Goal: Use online tool/utility

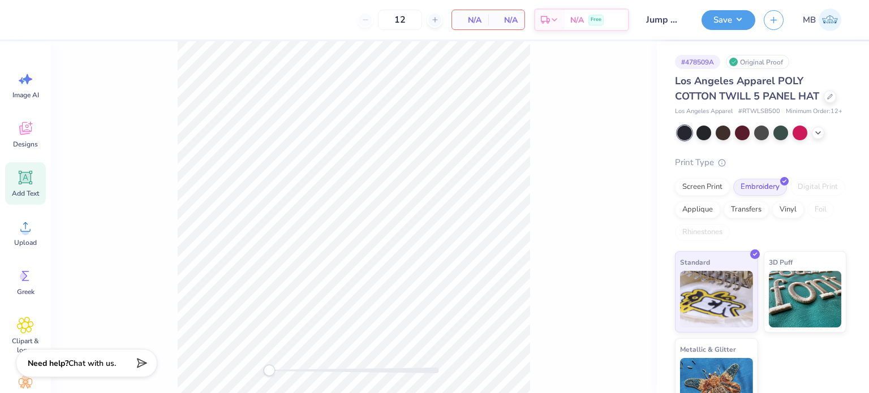
click at [25, 180] on icon at bounding box center [25, 178] width 11 height 11
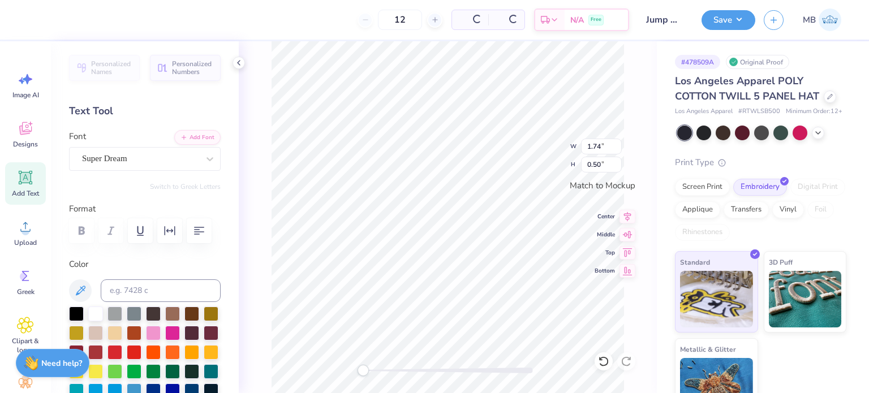
scroll to position [9, 1]
type textarea "®"
click at [124, 156] on div "Super Dream" at bounding box center [140, 159] width 119 height 18
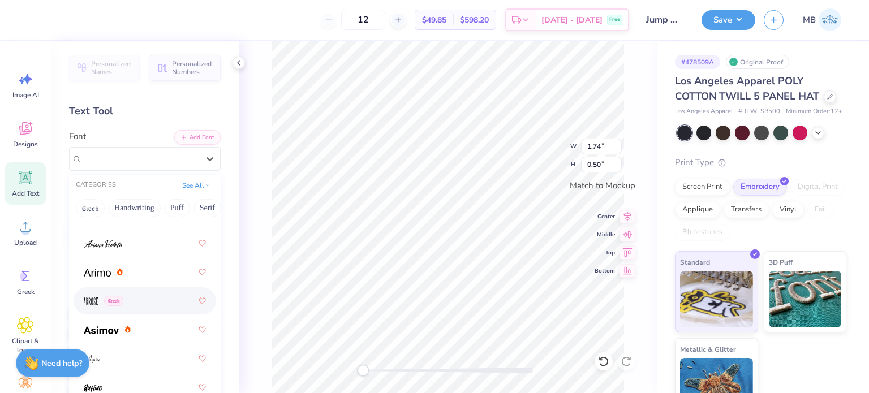
scroll to position [514, 0]
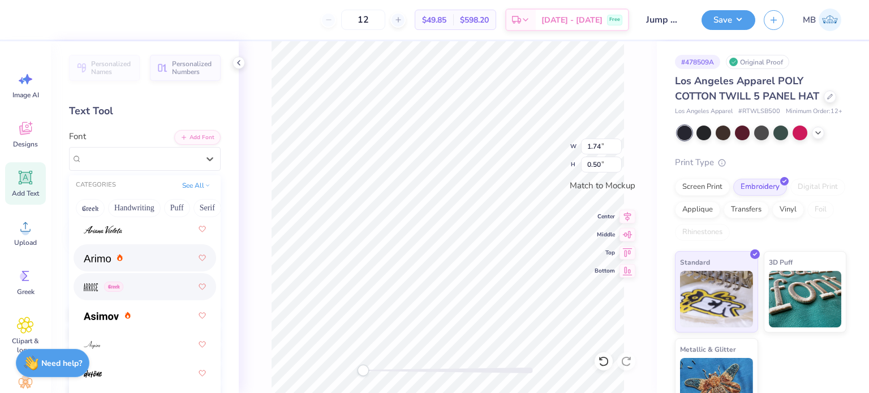
click at [97, 265] on div at bounding box center [145, 258] width 122 height 20
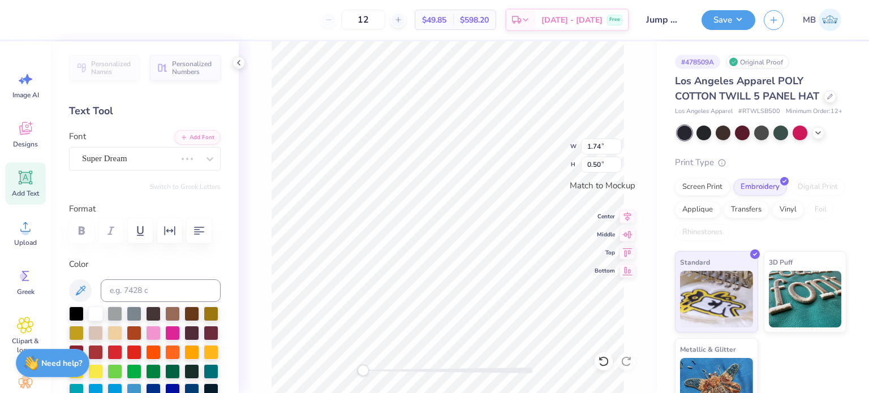
scroll to position [9, 1]
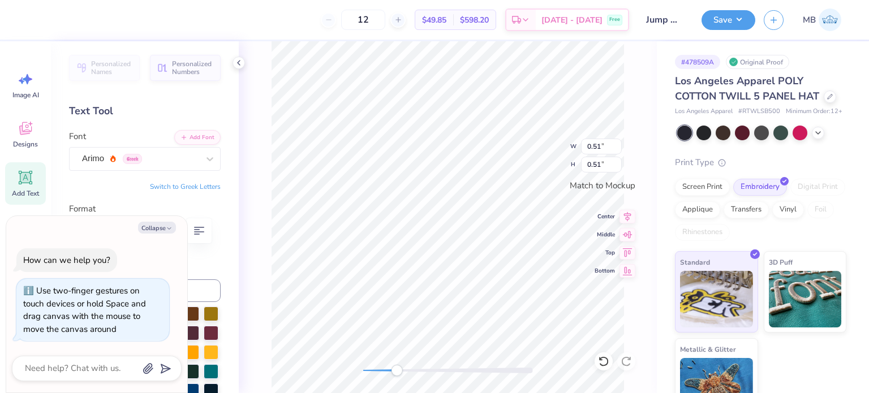
drag, startPoint x: 362, startPoint y: 372, endPoint x: 406, endPoint y: 364, distance: 44.2
click at [401, 369] on div "Accessibility label" at bounding box center [396, 370] width 11 height 11
click at [718, 26] on button "Save" at bounding box center [728, 20] width 54 height 20
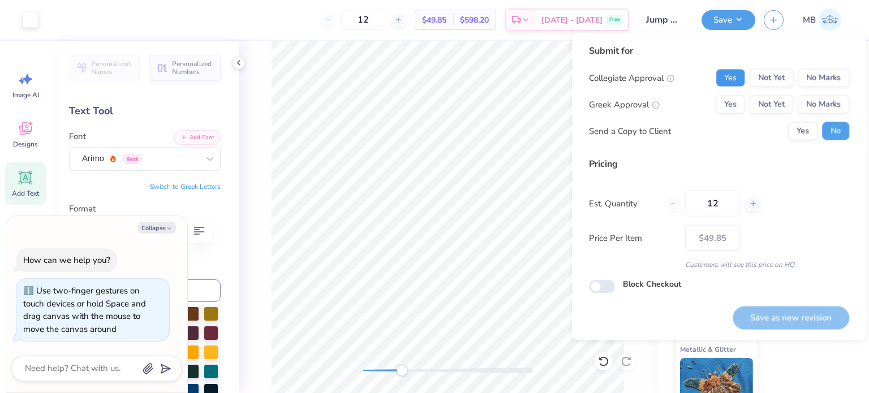
click at [731, 83] on button "Yes" at bounding box center [730, 78] width 29 height 18
click at [806, 106] on button "No Marks" at bounding box center [823, 105] width 51 height 18
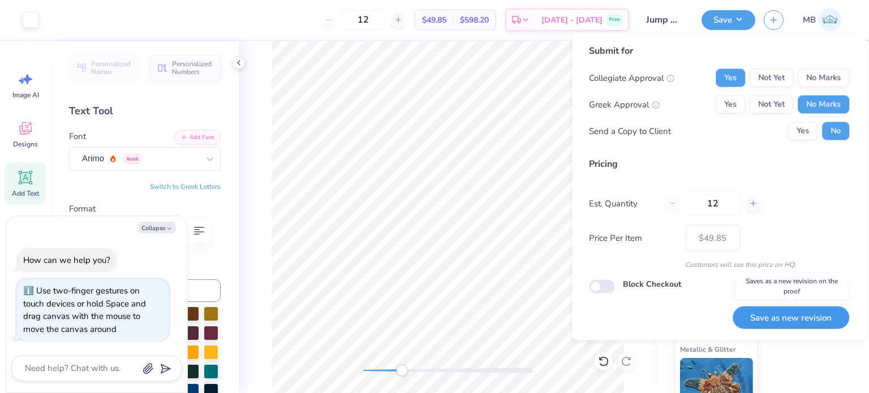
click at [775, 324] on button "Save as new revision" at bounding box center [791, 317] width 117 height 23
type textarea "x"
type input "– –"
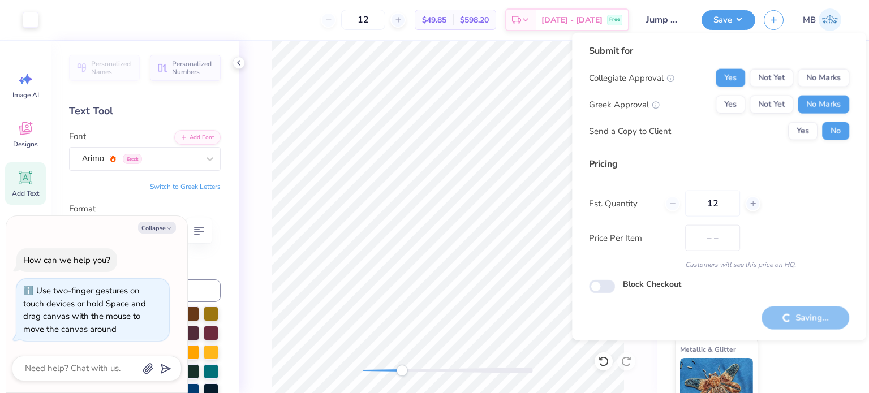
type textarea "x"
type input "$49.85"
type textarea "x"
